Goal: Task Accomplishment & Management: Manage account settings

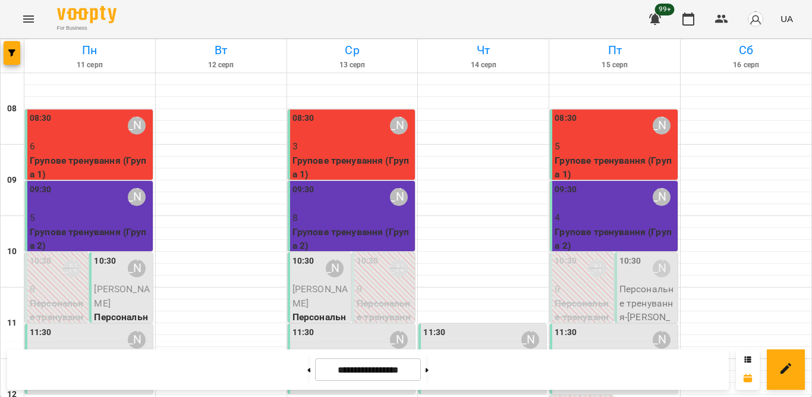
scroll to position [297, 0]
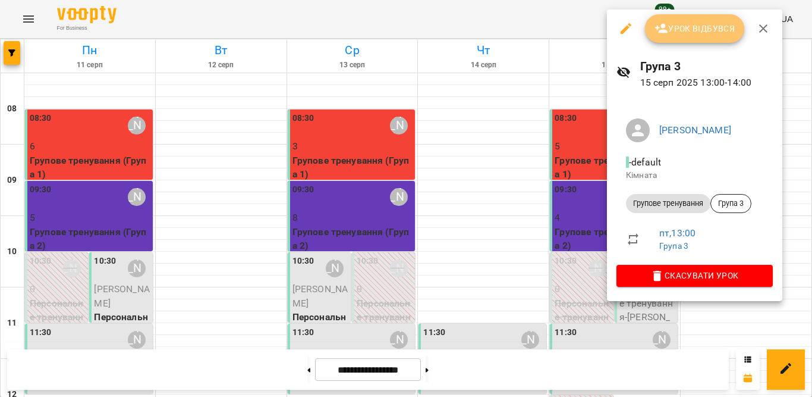
click at [705, 27] on span "Урок відбувся" at bounding box center [695, 28] width 81 height 14
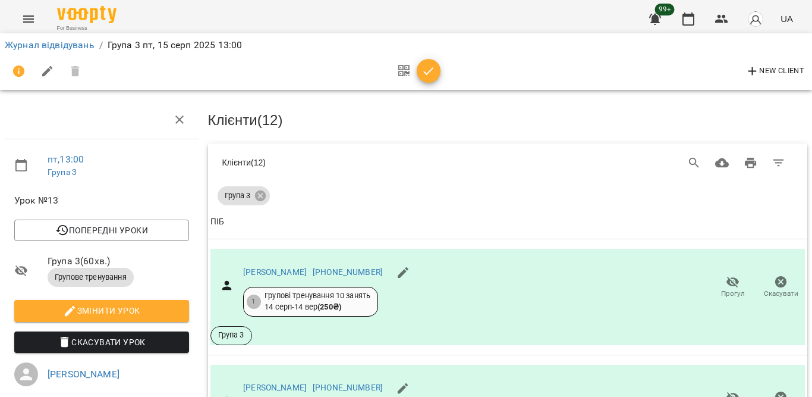
scroll to position [476, 0]
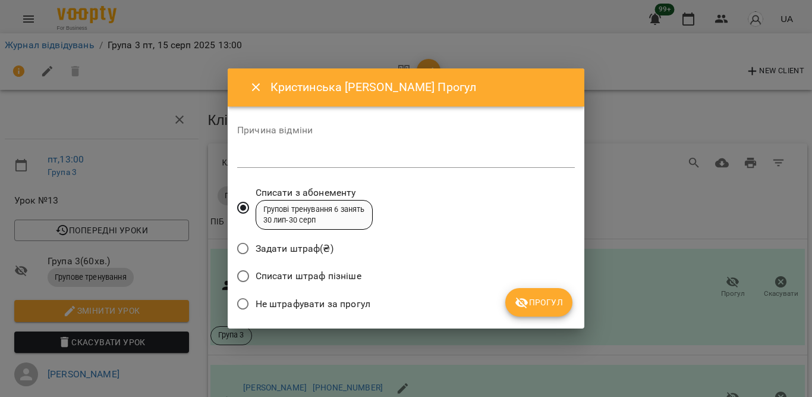
click at [347, 298] on span "Не штрафувати за прогул" at bounding box center [313, 304] width 115 height 14
click at [533, 291] on button "Прогул" at bounding box center [539, 302] width 67 height 29
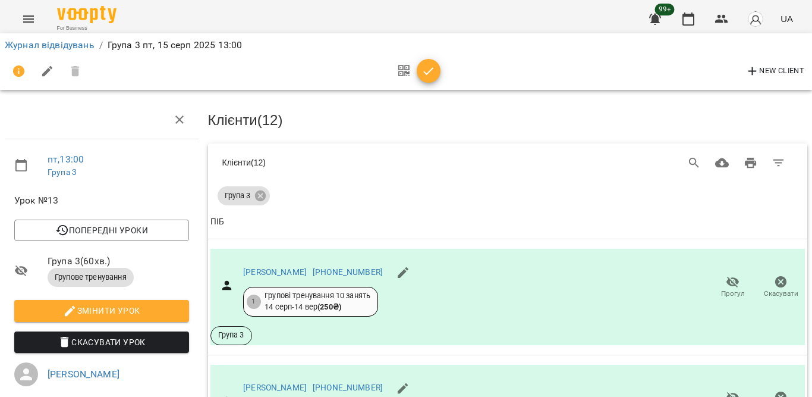
scroll to position [654, 0]
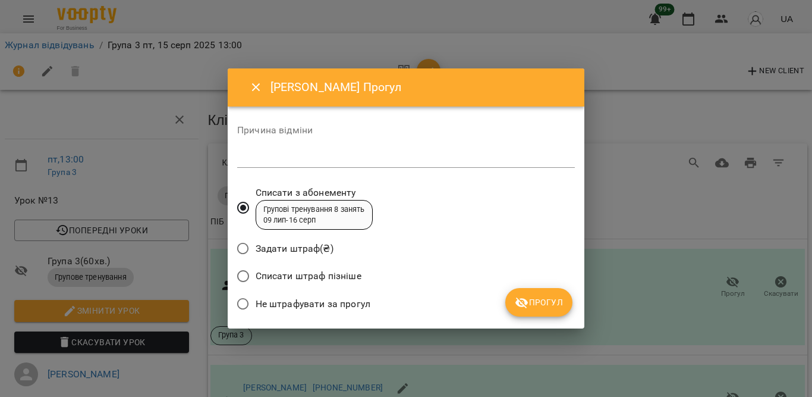
click at [348, 298] on span "Не штрафувати за прогул" at bounding box center [313, 304] width 115 height 14
click at [507, 298] on button "Прогул" at bounding box center [539, 302] width 67 height 29
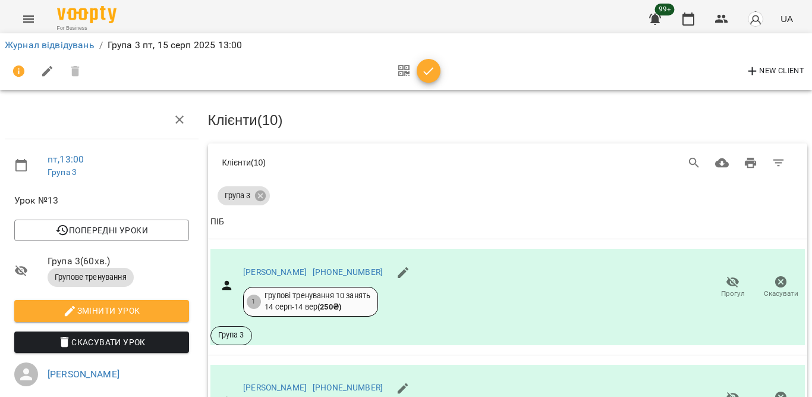
scroll to position [714, 0]
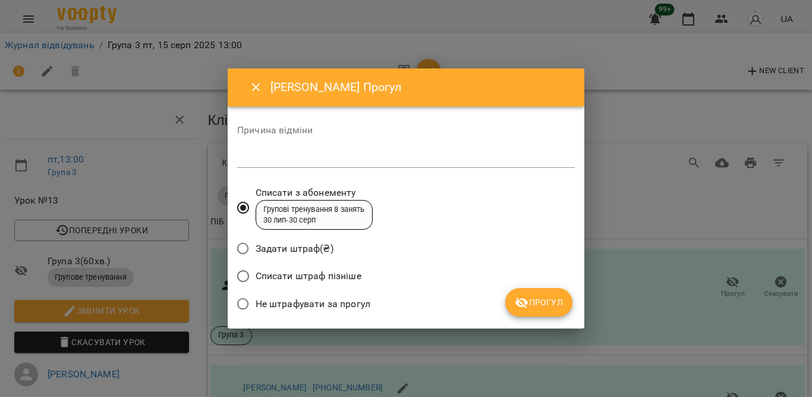
click at [350, 301] on span "Не штрафувати за прогул" at bounding box center [313, 304] width 115 height 14
click at [532, 303] on span "Прогул" at bounding box center [539, 302] width 48 height 14
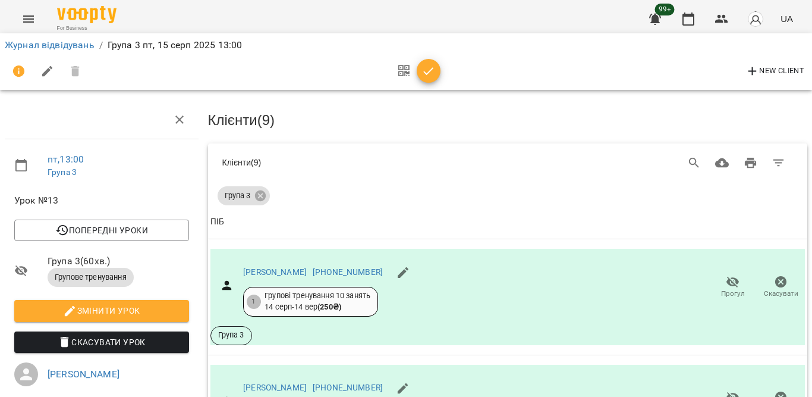
scroll to position [773, 0]
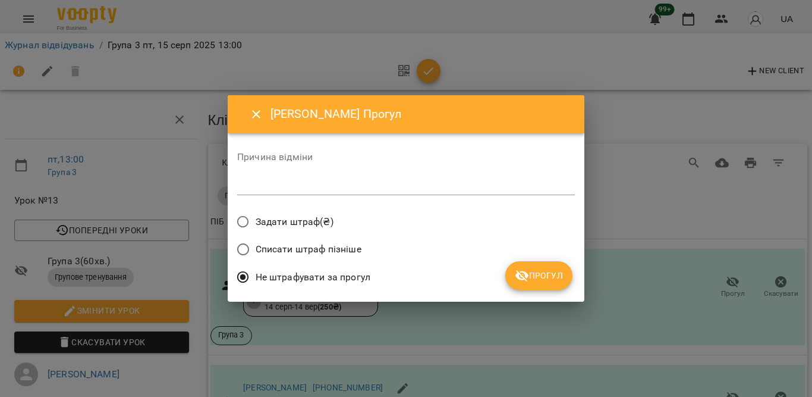
click at [545, 280] on span "Прогул" at bounding box center [539, 275] width 48 height 14
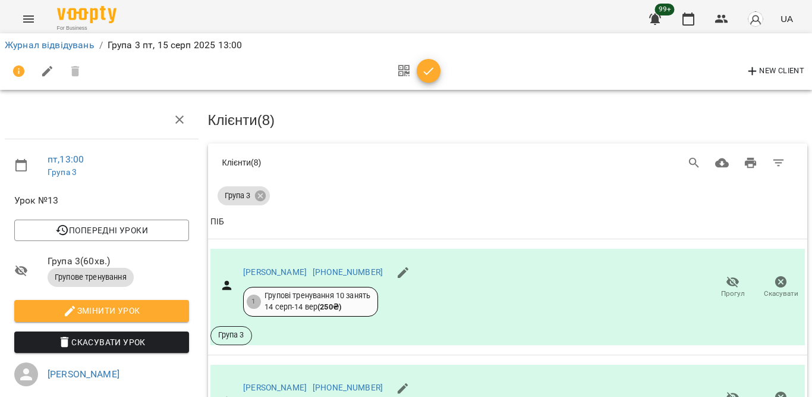
scroll to position [952, 0]
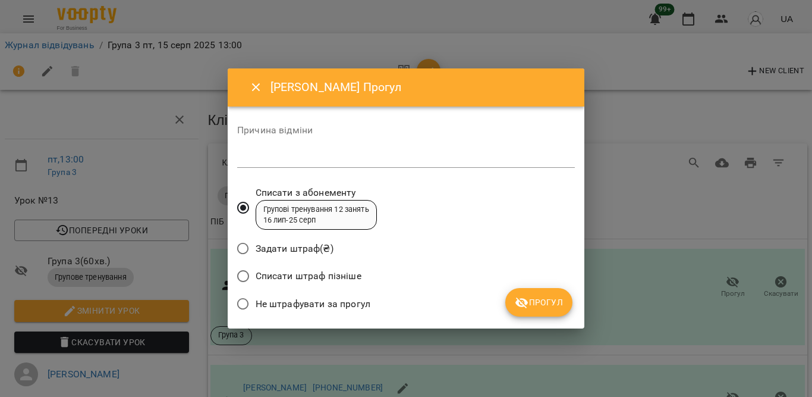
click at [350, 300] on span "Не штрафувати за прогул" at bounding box center [313, 304] width 115 height 14
click at [541, 305] on span "Прогул" at bounding box center [539, 302] width 48 height 14
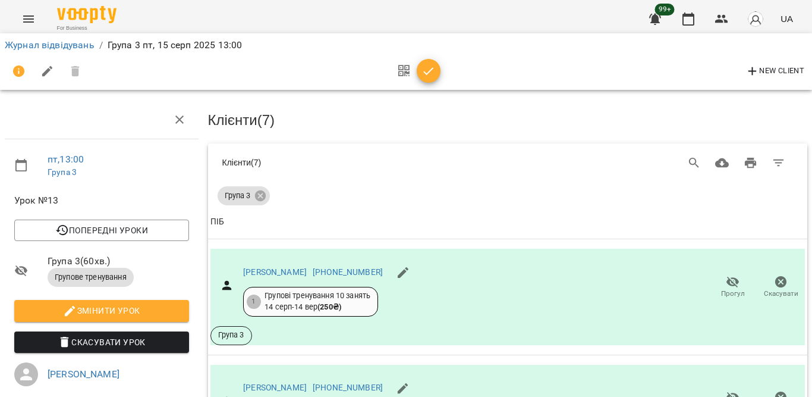
scroll to position [1011, 0]
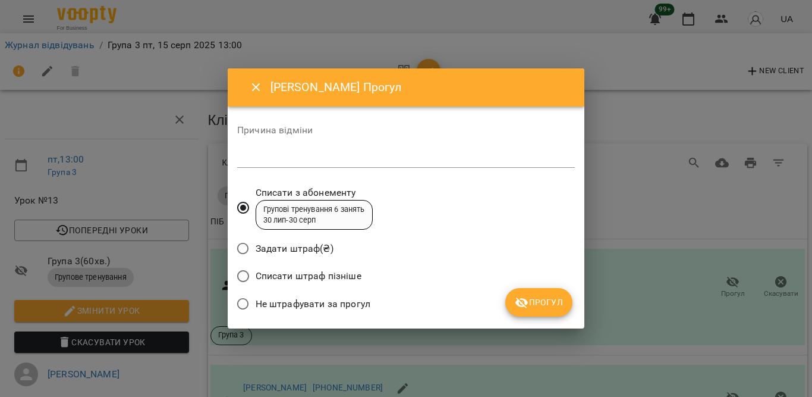
click at [285, 306] on span "Не штрафувати за прогул" at bounding box center [313, 304] width 115 height 14
click at [548, 296] on span "Прогул" at bounding box center [539, 302] width 48 height 14
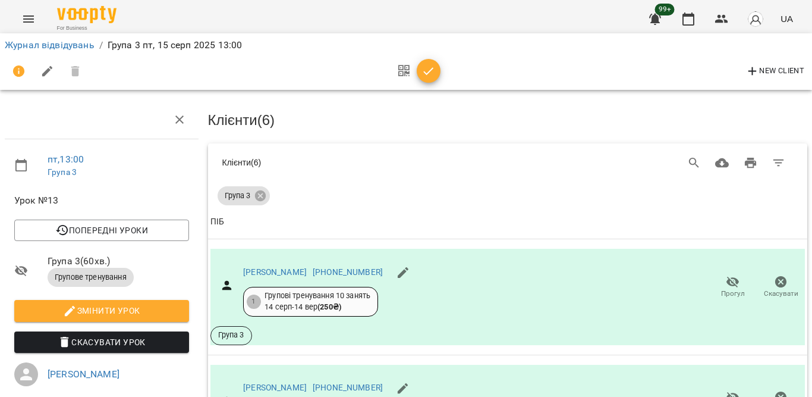
scroll to position [1077, 0]
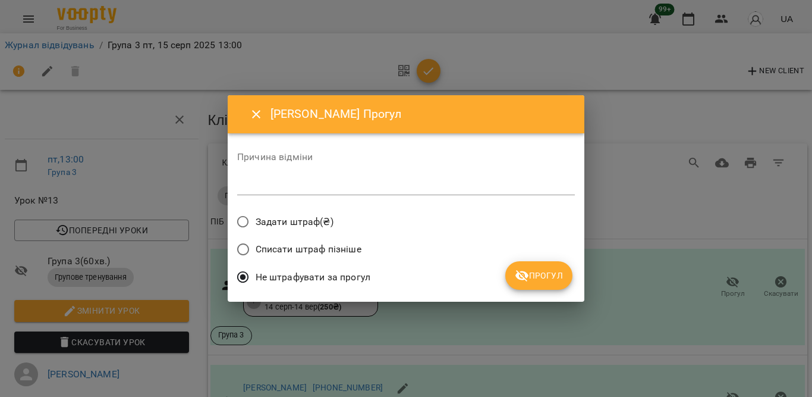
click at [542, 275] on span "Прогул" at bounding box center [539, 275] width 48 height 14
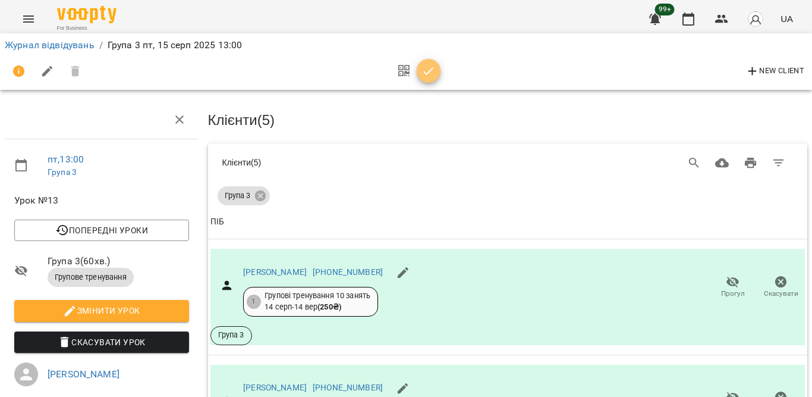
click at [429, 72] on icon "button" at bounding box center [429, 71] width 10 height 8
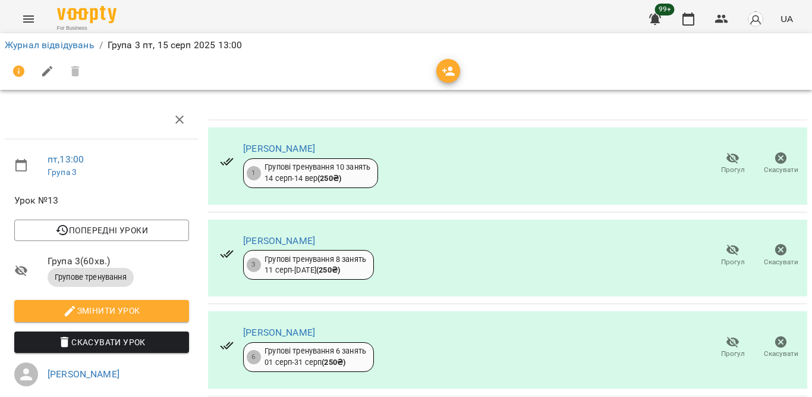
scroll to position [643, 0]
click at [685, 15] on icon "button" at bounding box center [689, 18] width 12 height 13
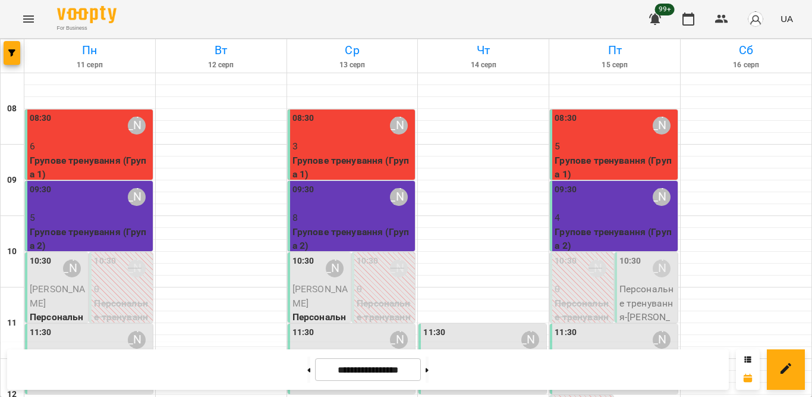
scroll to position [238, 0]
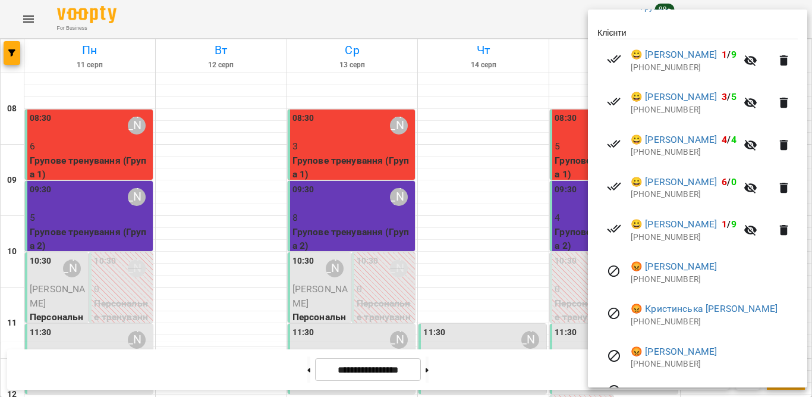
click at [569, 276] on div at bounding box center [406, 198] width 812 height 397
